Goal: Find specific page/section: Find specific page/section

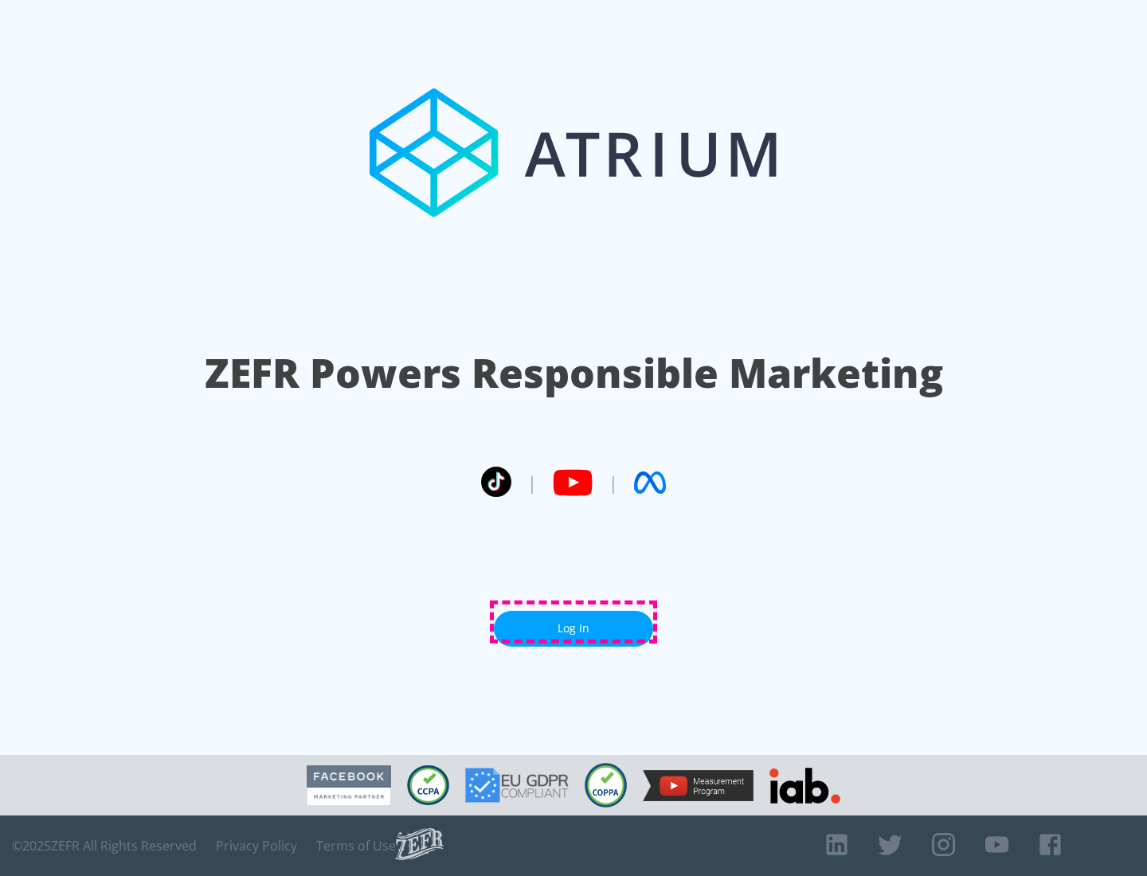
click at [573, 622] on link "Log In" at bounding box center [573, 629] width 159 height 36
